Goal: Task Accomplishment & Management: Use online tool/utility

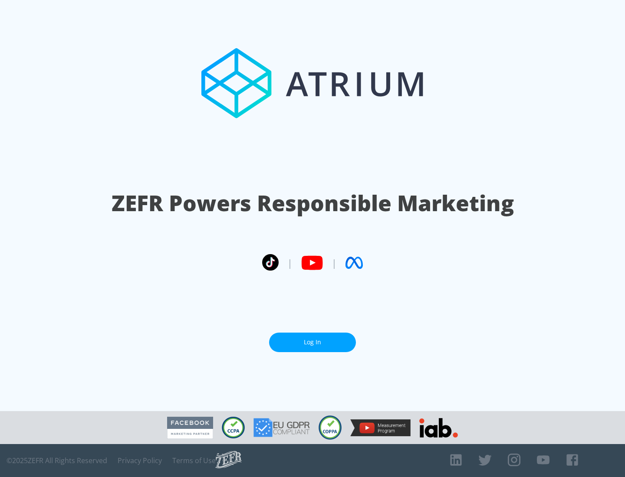
click at [312, 339] on link "Log In" at bounding box center [312, 343] width 87 height 20
